Goal: Navigation & Orientation: Find specific page/section

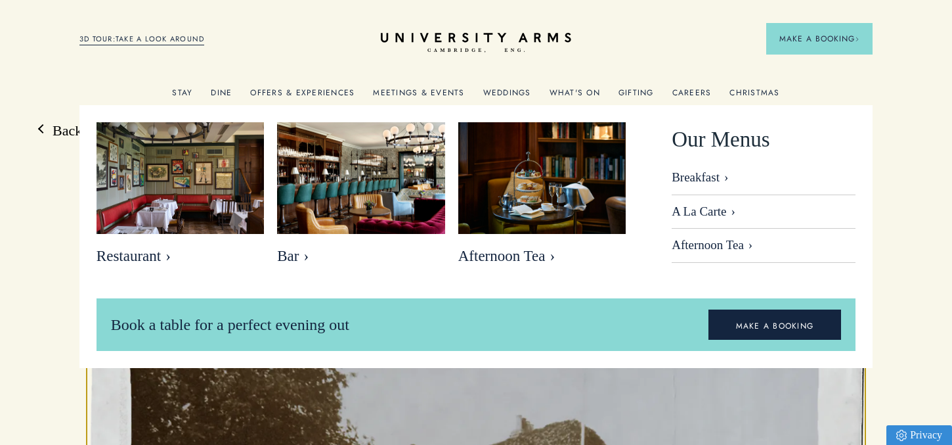
click at [221, 88] on link "Dine" at bounding box center [221, 96] width 21 height 17
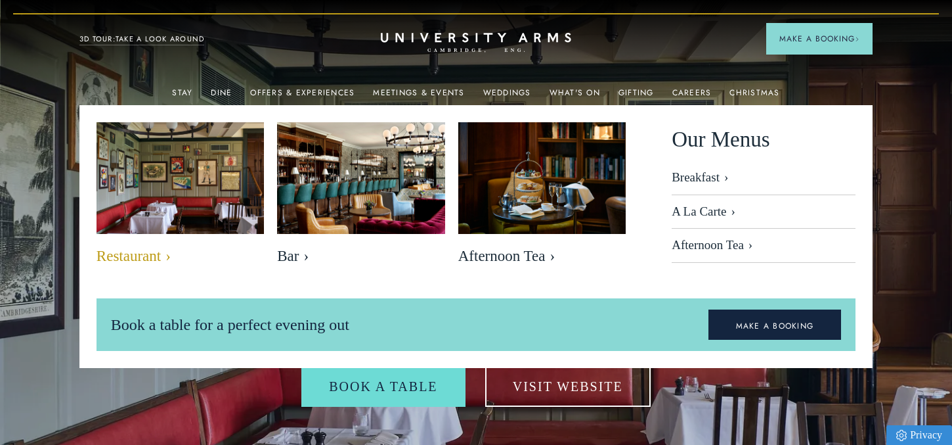
click at [205, 210] on img at bounding box center [180, 178] width 193 height 129
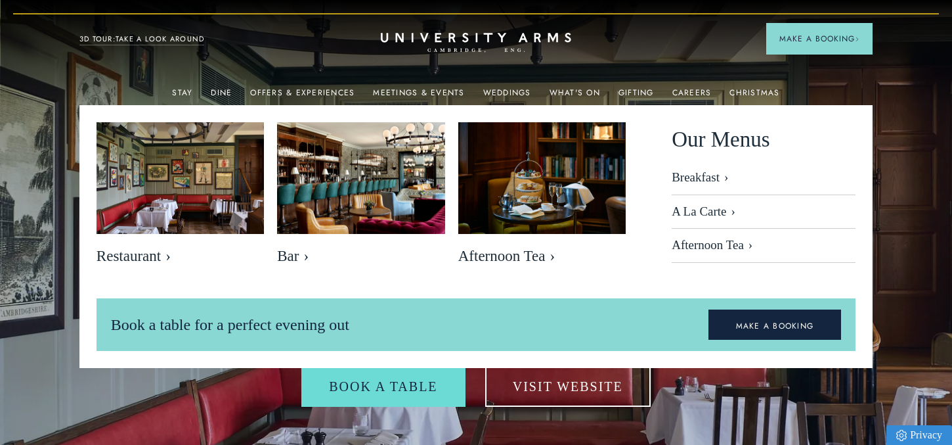
click at [35, 305] on img at bounding box center [476, 263] width 952 height 527
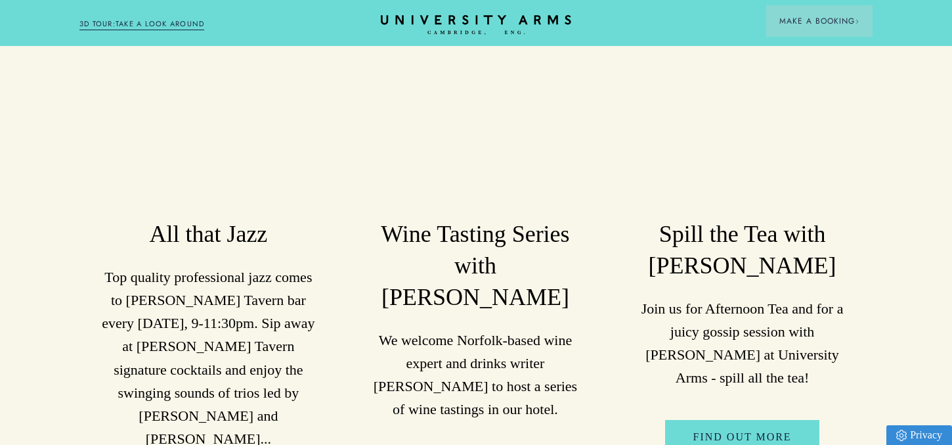
scroll to position [2331, 1]
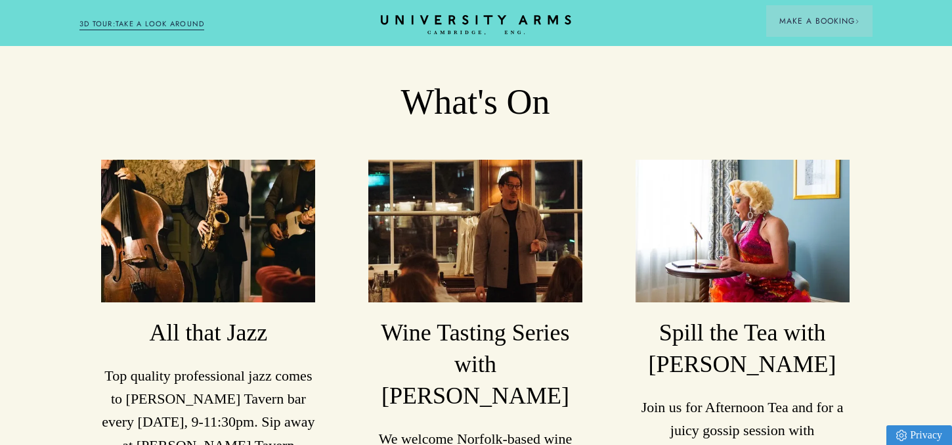
click at [498, 14] on header "Stay Suites Superior Rooms Classic Rooms Cosy Rooms Dine Restaurant Bar Afterno…" at bounding box center [476, 23] width 952 height 46
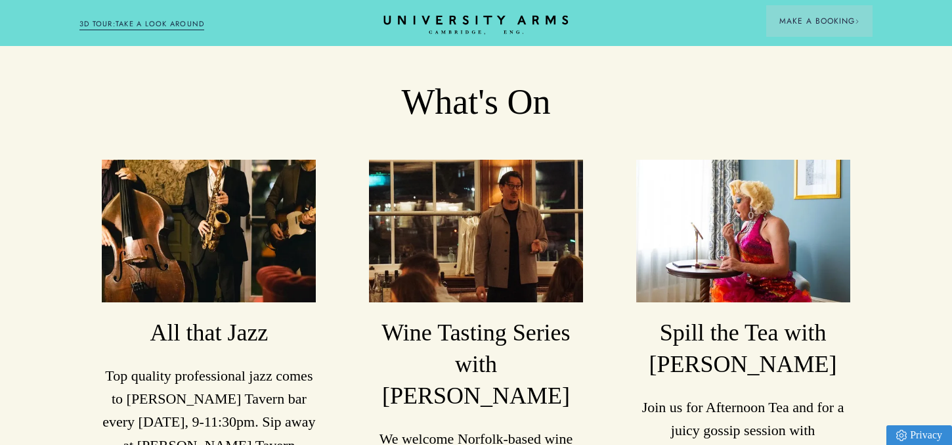
click at [459, 25] on icon "CAMBRIDGE’S LEADING LUXURY HOTEL SINCE [DATE]" at bounding box center [476, 25] width 185 height 20
